Goal: Task Accomplishment & Management: Use online tool/utility

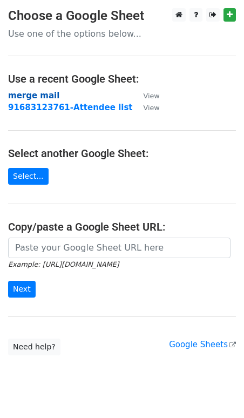
click at [47, 91] on strong "merge mail" at bounding box center [33, 96] width 51 height 10
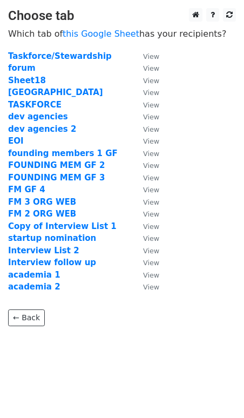
click at [84, 243] on td "startup nomination" at bounding box center [70, 238] width 124 height 12
click at [78, 238] on strong "startup nomination" at bounding box center [52, 239] width 88 height 10
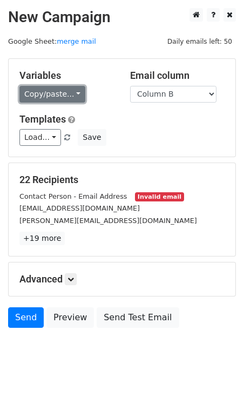
click at [77, 94] on link "Copy/paste..." at bounding box center [52, 94] width 66 height 17
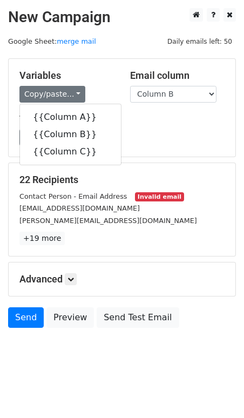
click at [71, 45] on main "New Campaign Daily emails left: 50 Google Sheet: merge mail Variables Copy/past…" at bounding box center [122, 170] width 244 height 325
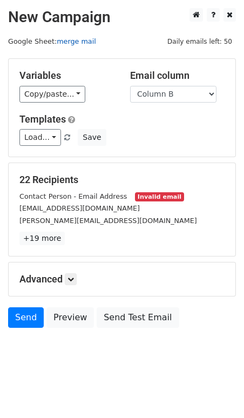
click at [73, 43] on link "merge mail" at bounding box center [76, 41] width 39 height 8
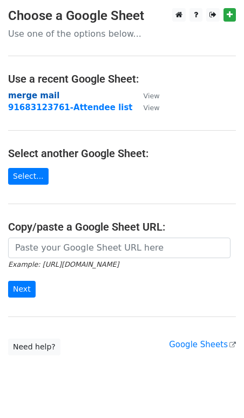
click at [49, 96] on strong "merge mail" at bounding box center [33, 96] width 51 height 10
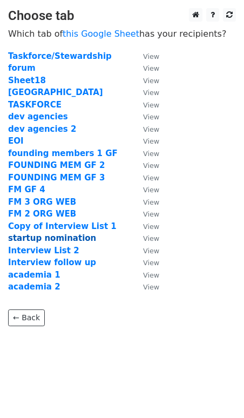
click at [58, 237] on strong "startup nomination" at bounding box center [52, 239] width 88 height 10
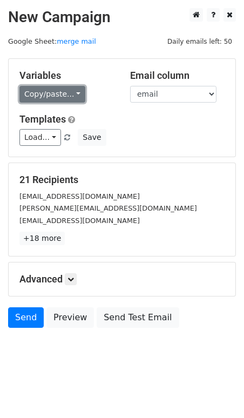
click at [61, 94] on link "Copy/paste..." at bounding box center [52, 94] width 66 height 17
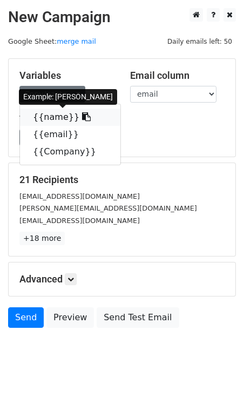
click at [82, 115] on icon at bounding box center [86, 116] width 9 height 9
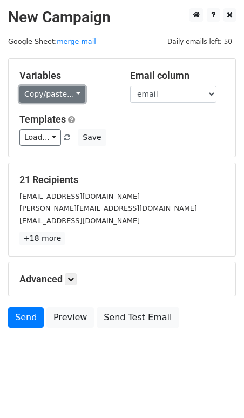
click at [73, 96] on link "Copy/paste..." at bounding box center [52, 94] width 66 height 17
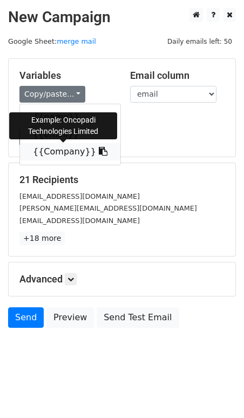
click at [77, 152] on link "{{Company}}" at bounding box center [70, 151] width 101 height 17
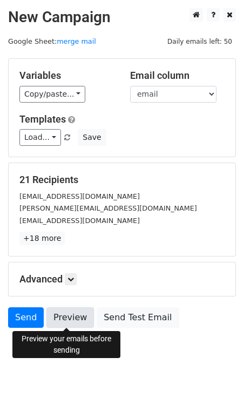
click at [68, 317] on link "Preview" at bounding box center [70, 318] width 48 height 21
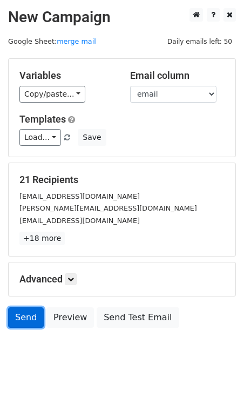
click at [12, 322] on link "Send" at bounding box center [26, 318] width 36 height 21
